Goal: Find specific fact: Find contact information

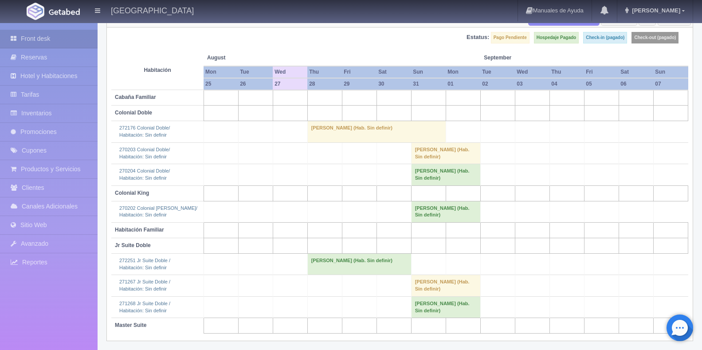
scroll to position [91, 0]
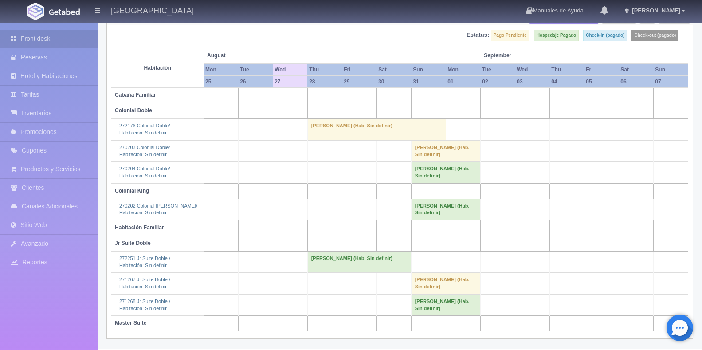
click at [355, 257] on td "[PERSON_NAME] (Hab. Sin definir)" at bounding box center [359, 262] width 104 height 21
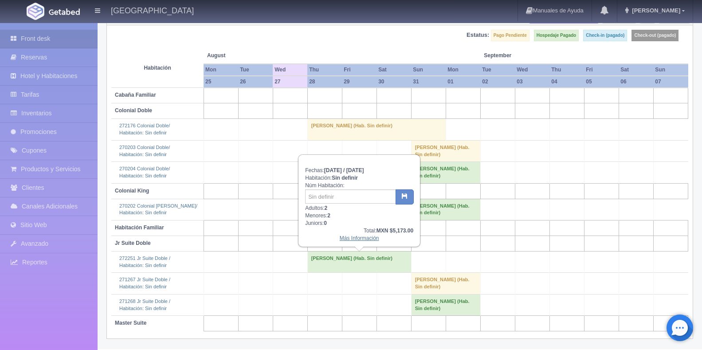
click at [363, 236] on link "Más Información" at bounding box center [359, 238] width 39 height 6
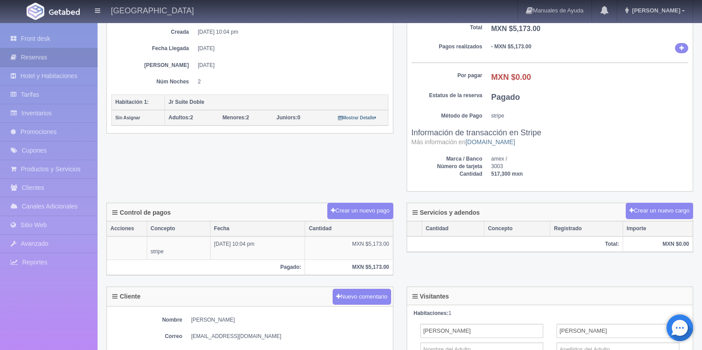
scroll to position [222, 0]
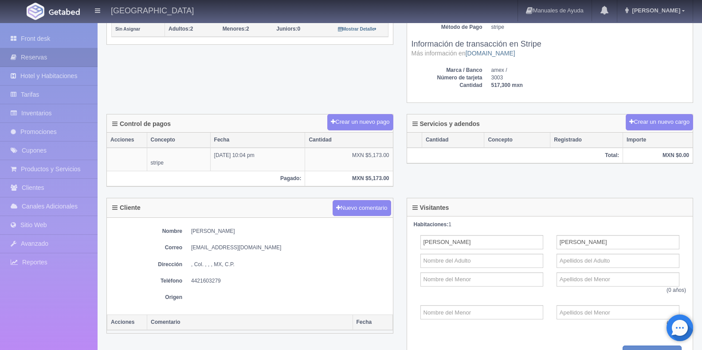
click at [193, 229] on dd "GIL TREJO" at bounding box center [289, 232] width 197 height 8
copy dd "GIL"
click at [210, 232] on dd "GIL TREJO" at bounding box center [289, 232] width 197 height 8
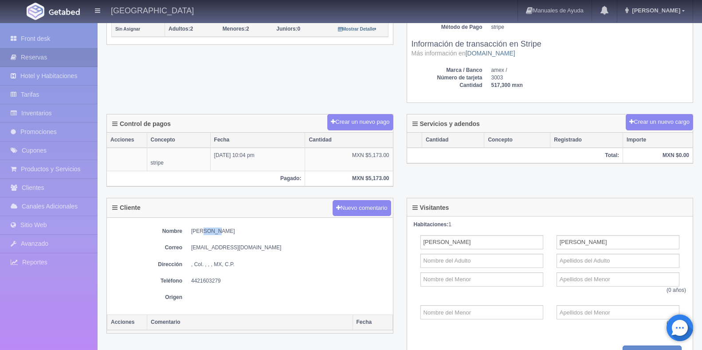
copy dd "TREJO"
click at [252, 261] on dd ", Col. , , , MX, C.P." at bounding box center [289, 265] width 197 height 8
click at [209, 230] on dd "GIL TREJO" at bounding box center [289, 232] width 197 height 8
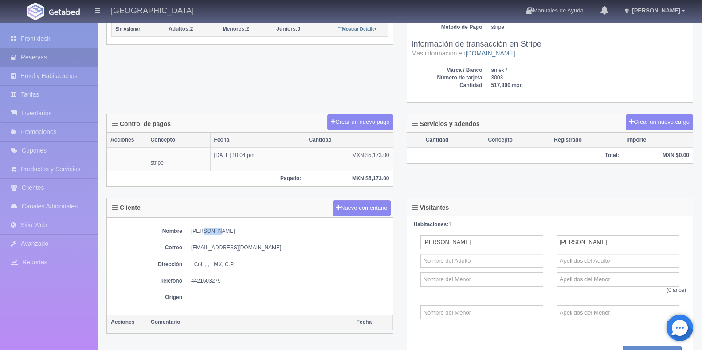
copy dd "TREJO"
click at [320, 254] on div "Nombre GIL TREJO Correo serpas79@hotmail.com Dirección , Col. , , , MX, C.P. Te…" at bounding box center [250, 266] width 286 height 97
drag, startPoint x: 248, startPoint y: 249, endPoint x: 189, endPoint y: 243, distance: 60.2
click at [189, 243] on div "Nombre GIL TREJO Correo serpas79@hotmail.com Dirección , Col. , , , MX, C.P. Te…" at bounding box center [250, 266] width 286 height 97
copy dd "serpas79@hotmail.com"
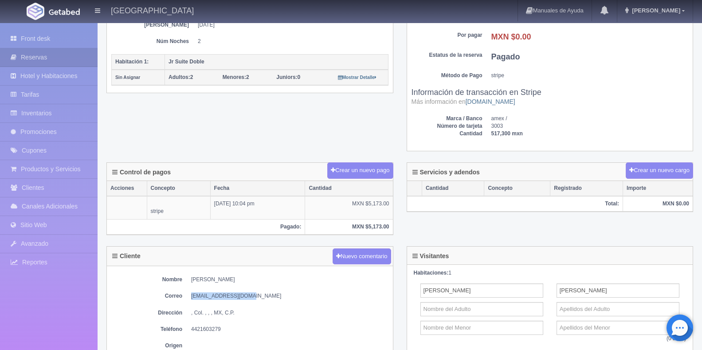
scroll to position [266, 0]
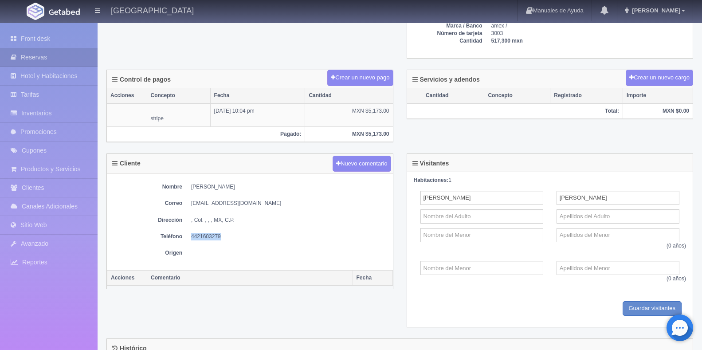
drag, startPoint x: 221, startPoint y: 236, endPoint x: 194, endPoint y: 235, distance: 26.2
click at [192, 233] on dd "4421603279" at bounding box center [289, 237] width 197 height 8
copy dd "4421603279"
click at [326, 235] on dd "4421603279" at bounding box center [289, 237] width 197 height 8
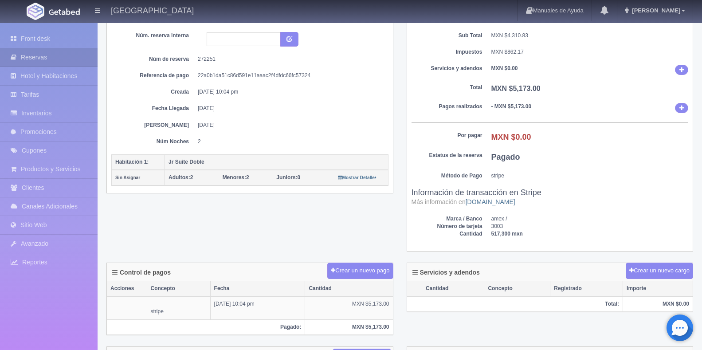
scroll to position [0, 0]
